Goal: Navigation & Orientation: Find specific page/section

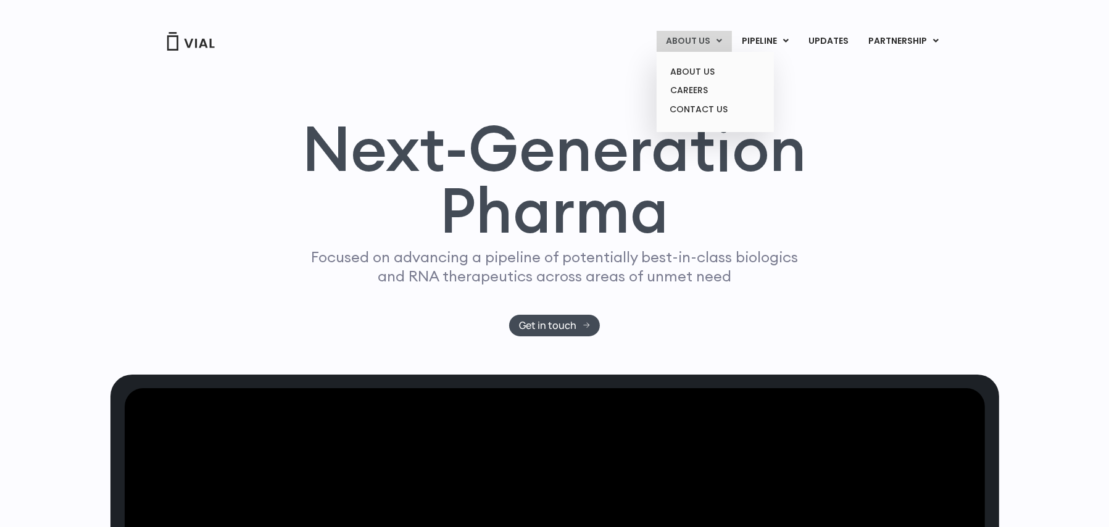
click at [723, 43] on icon at bounding box center [720, 40] width 6 height 9
click at [719, 63] on link "ABOUT US" at bounding box center [715, 71] width 108 height 19
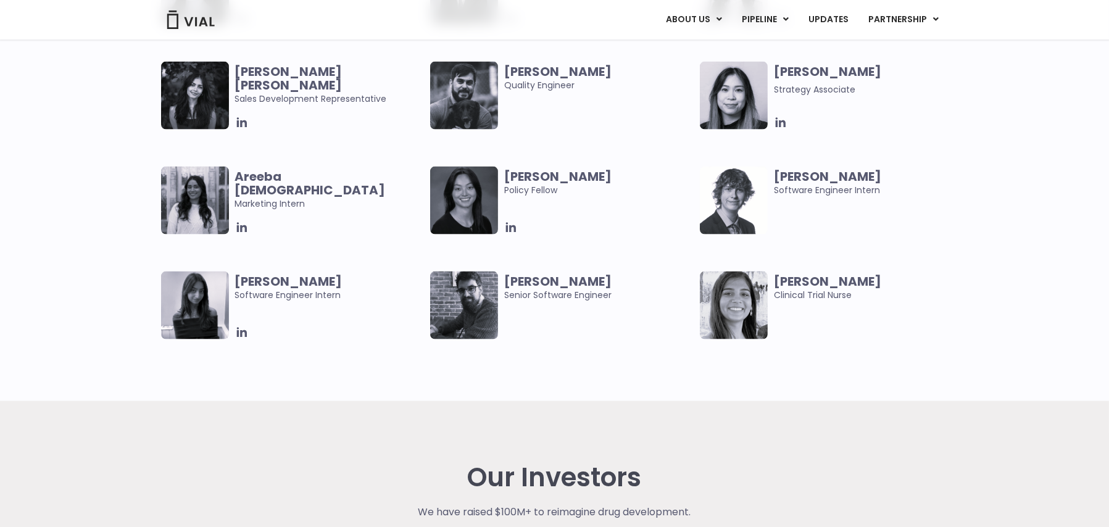
scroll to position [2592, 0]
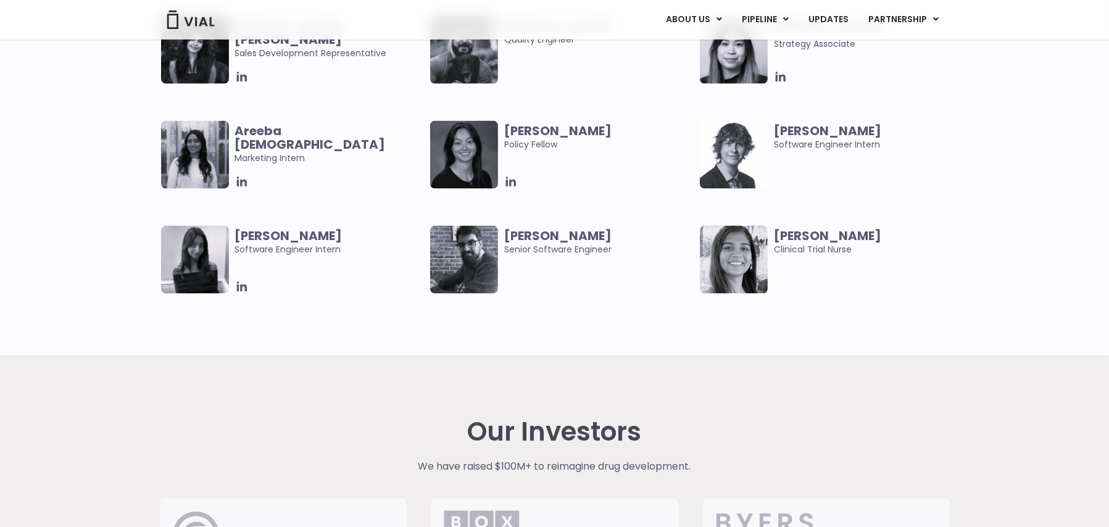
click at [17, 183] on div "Areeba Islam Marketing Intern Claudia Yu Policy Fellow Ethan Cook Software Engi…" at bounding box center [554, 226] width 1109 height 210
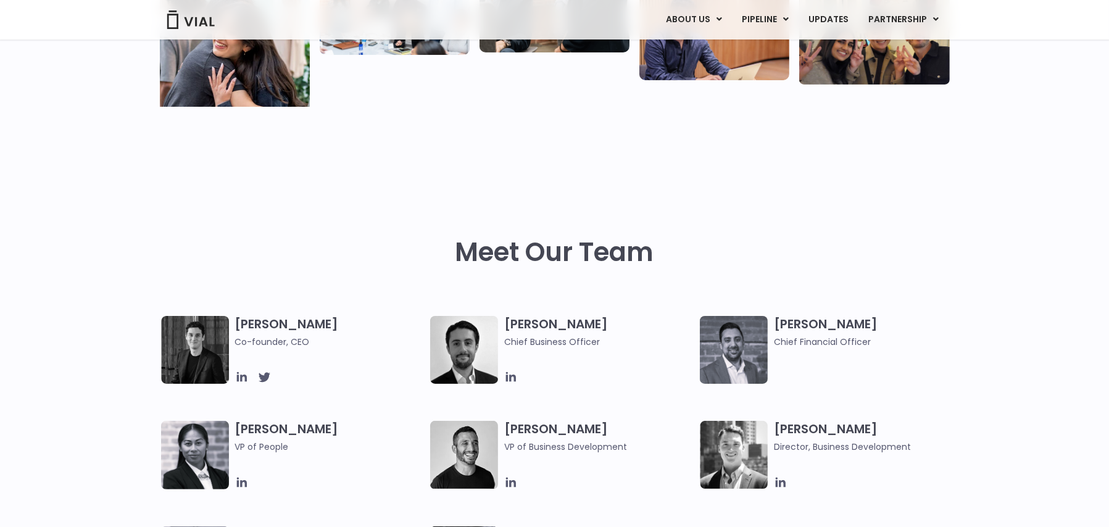
scroll to position [0, 0]
